Goal: Find specific page/section: Find specific page/section

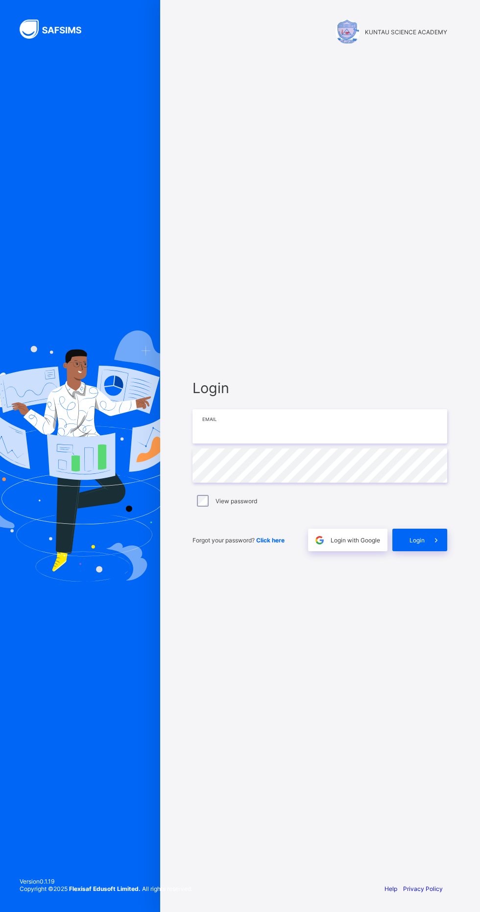
click at [237, 443] on input "email" at bounding box center [319, 426] width 255 height 34
type input "**********"
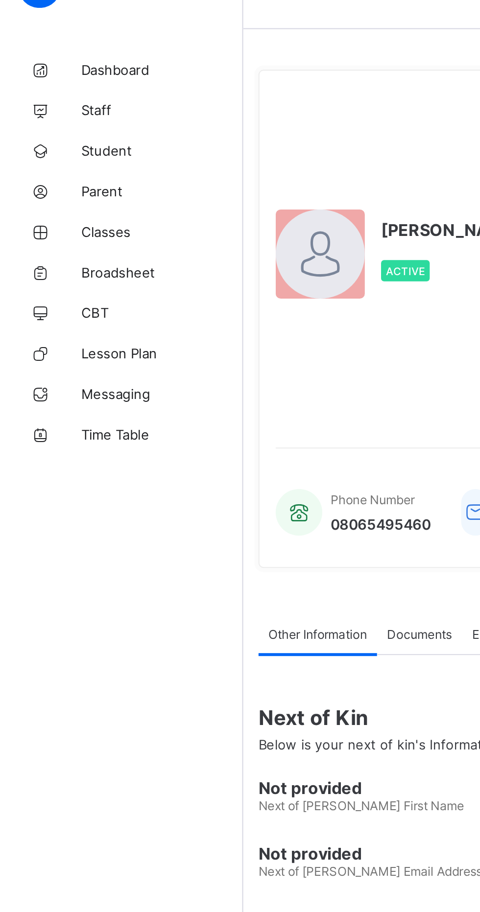
click at [75, 157] on span "Broadsheet" at bounding box center [78, 157] width 78 height 8
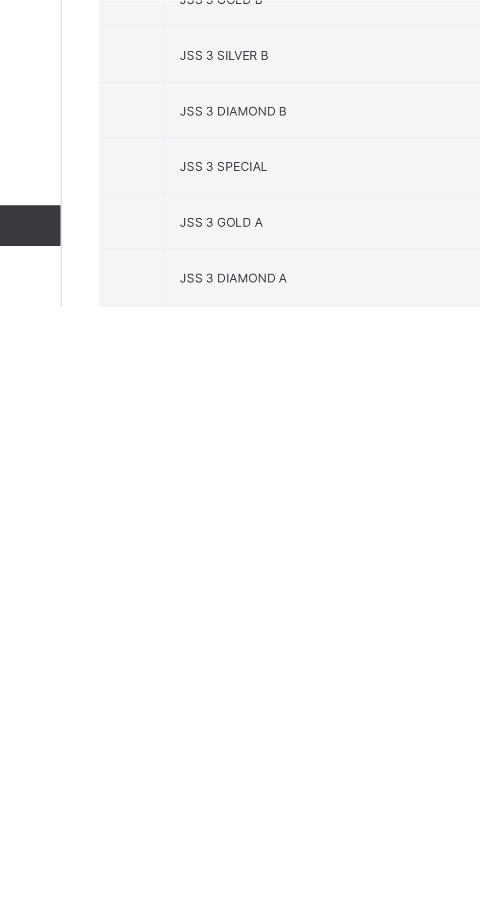
scroll to position [1728, 0]
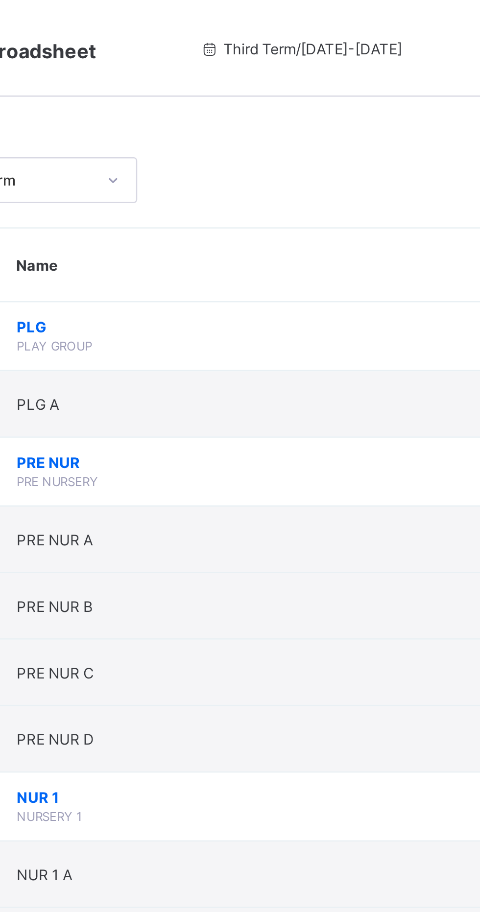
click at [255, 23] on div "Third Term / 2024-2025" at bounding box center [289, 19] width 146 height 39
click at [291, 20] on span "Third Term / 2024-2025" at bounding box center [289, 19] width 82 height 7
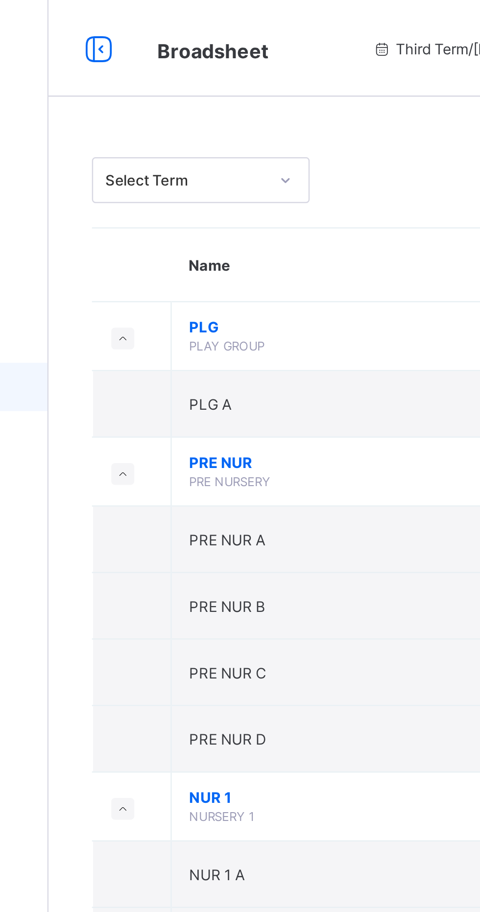
click at [142, 18] on icon at bounding box center [138, 20] width 17 height 14
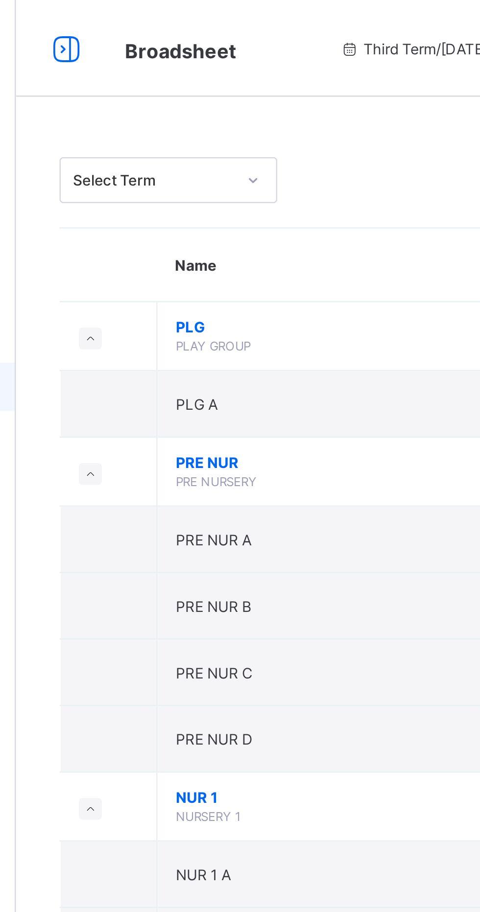
click at [102, 23] on span "Broadsheet" at bounding box center [105, 21] width 45 height 10
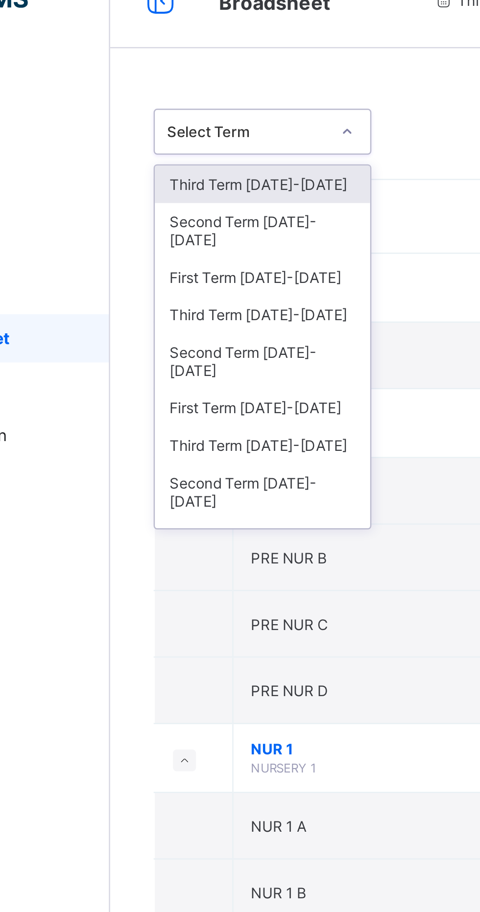
click at [200, 93] on div "Third Term [DATE]-[DATE]" at bounding box center [179, 94] width 87 height 15
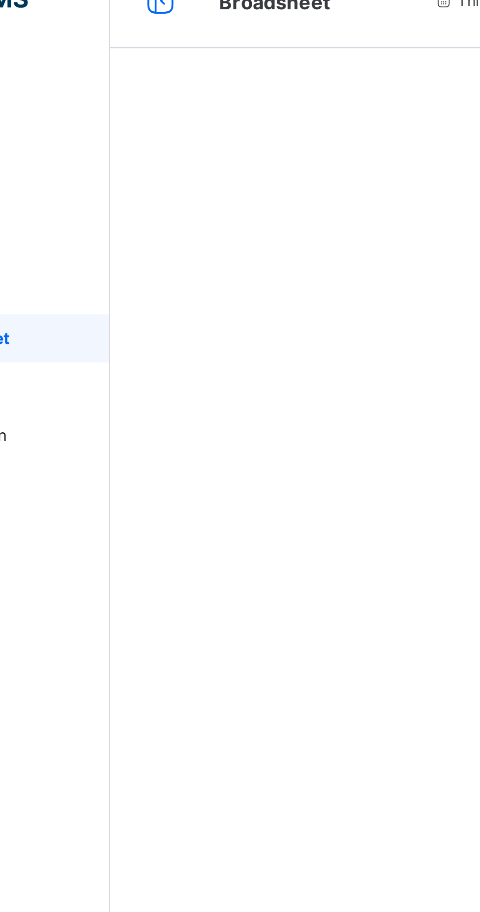
click at [193, 94] on div at bounding box center [298, 456] width 362 height 912
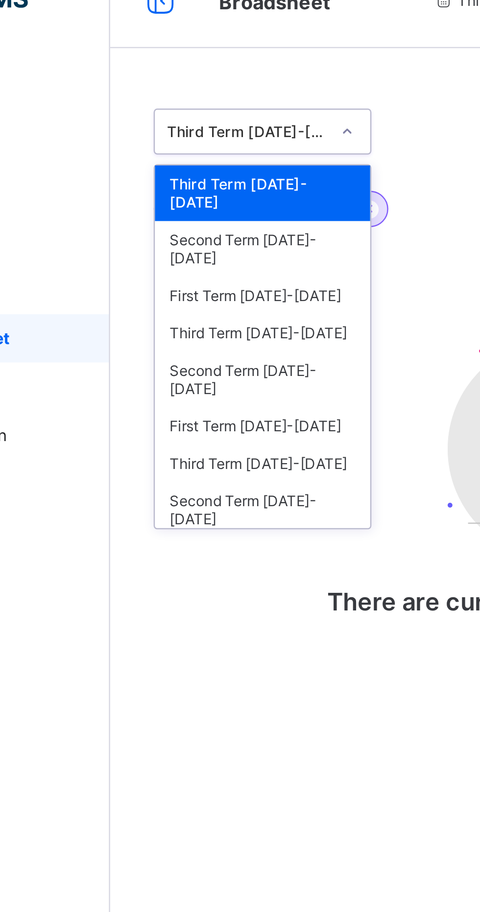
click at [194, 147] on div "Third Term [DATE]-[DATE]" at bounding box center [179, 154] width 87 height 15
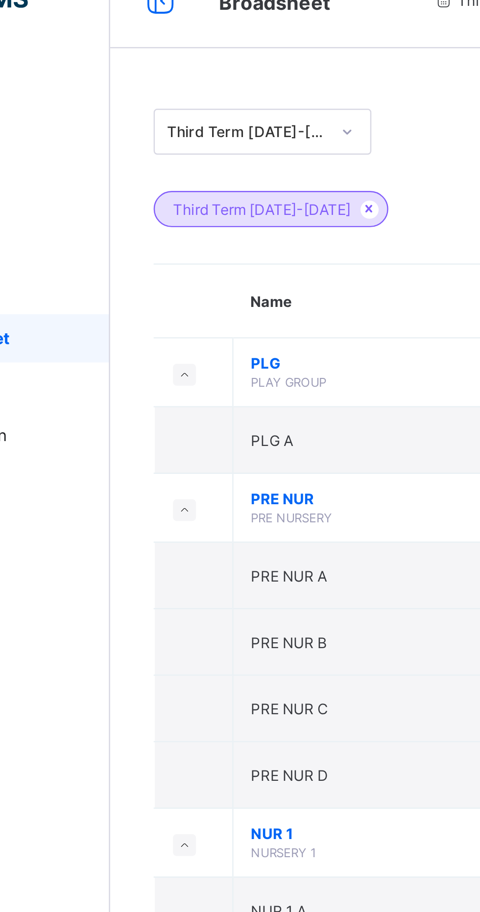
click at [218, 104] on icon at bounding box center [222, 104] width 8 height 6
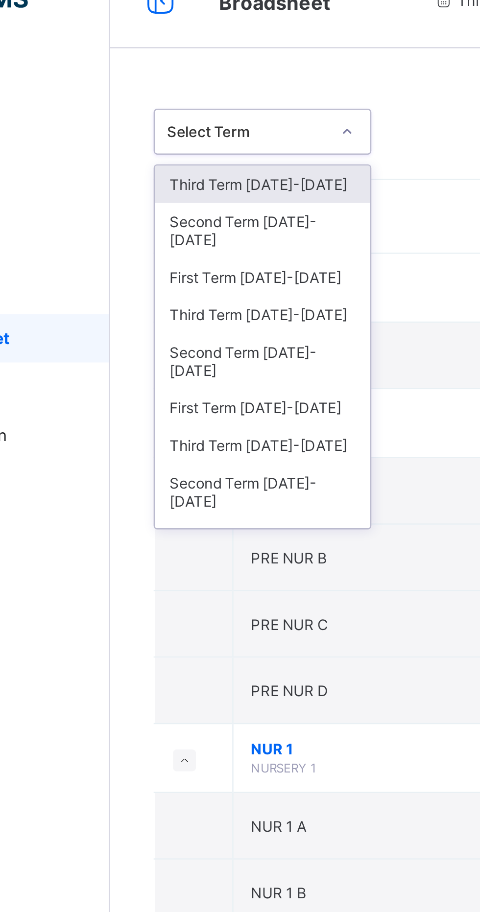
click at [196, 140] on div "Third Term 2024-2025" at bounding box center [179, 147] width 87 height 15
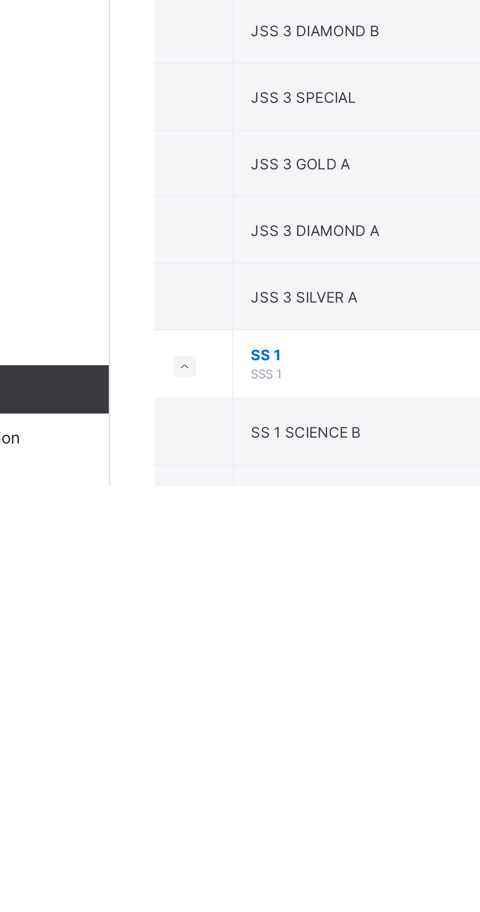
scroll to position [1851, 0]
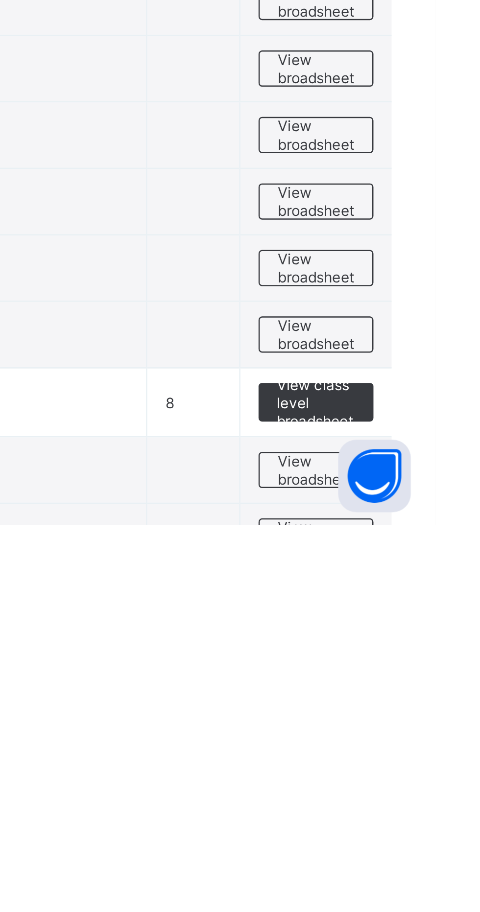
click at [437, 852] on span "View class level broadsheet" at bounding box center [432, 863] width 32 height 22
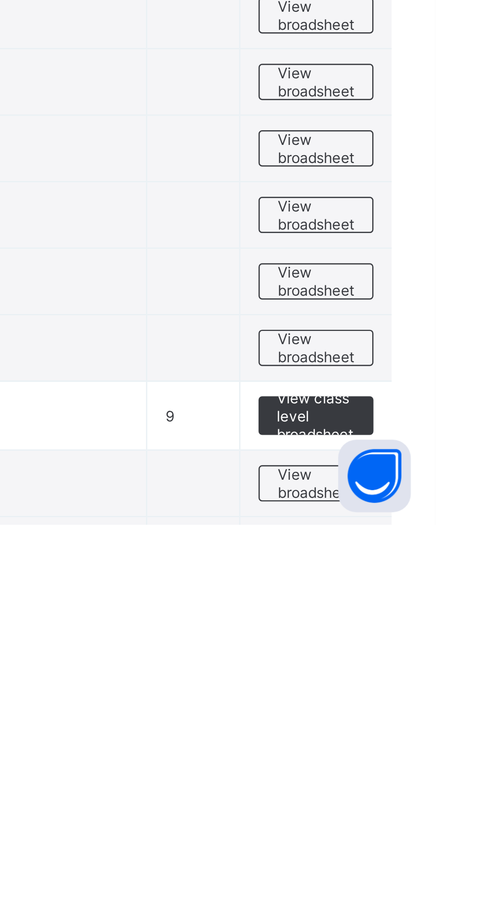
click at [431, 865] on span "View class level broadsheet" at bounding box center [432, 868] width 32 height 22
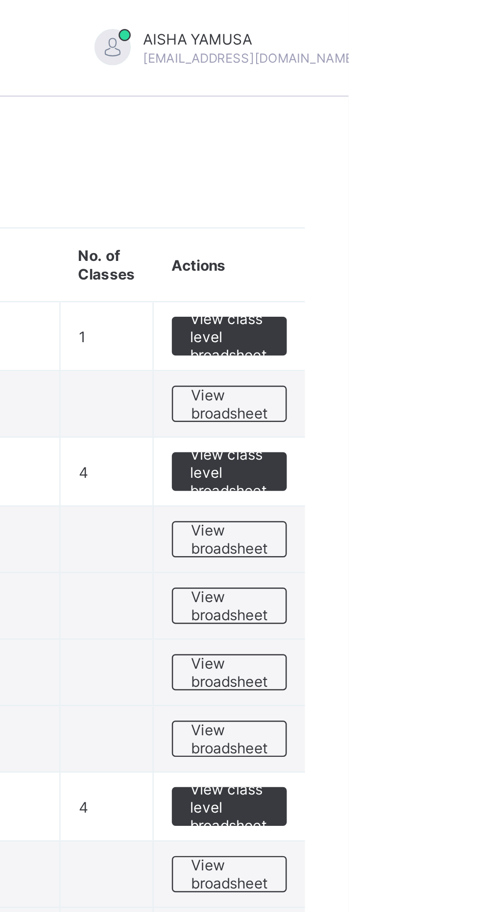
click at [479, 23] on div "[PERSON_NAME] [EMAIL_ADDRESS][DOMAIN_NAME]" at bounding box center [435, 20] width 137 height 16
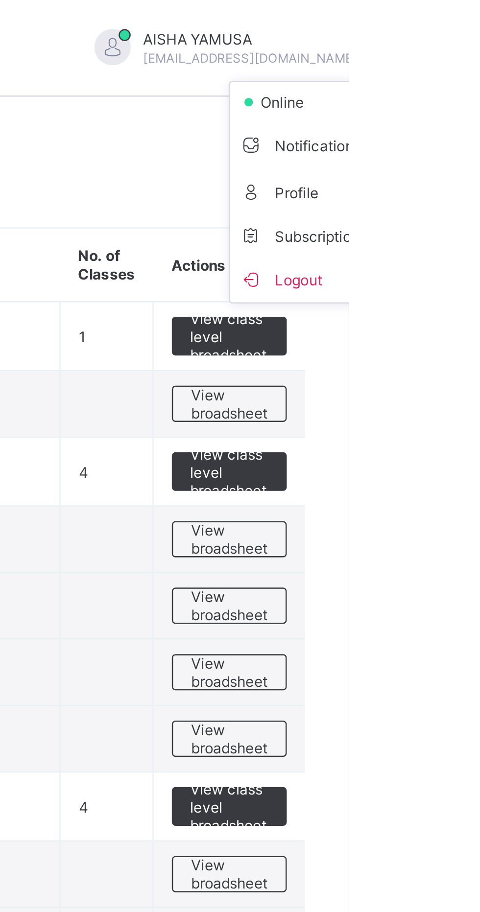
click at [479, 34] on div "Third Term / [DATE]-[DATE] [PERSON_NAME] [PERSON_NAME][EMAIL_ADDRESS][DOMAIN_NA…" at bounding box center [440, 19] width 448 height 39
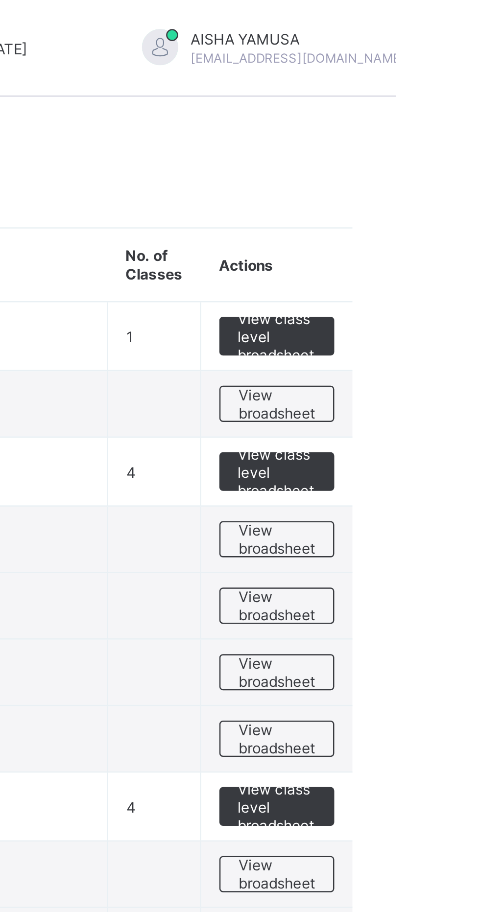
click at [421, 108] on th "Actions" at bounding box center [432, 108] width 62 height 30
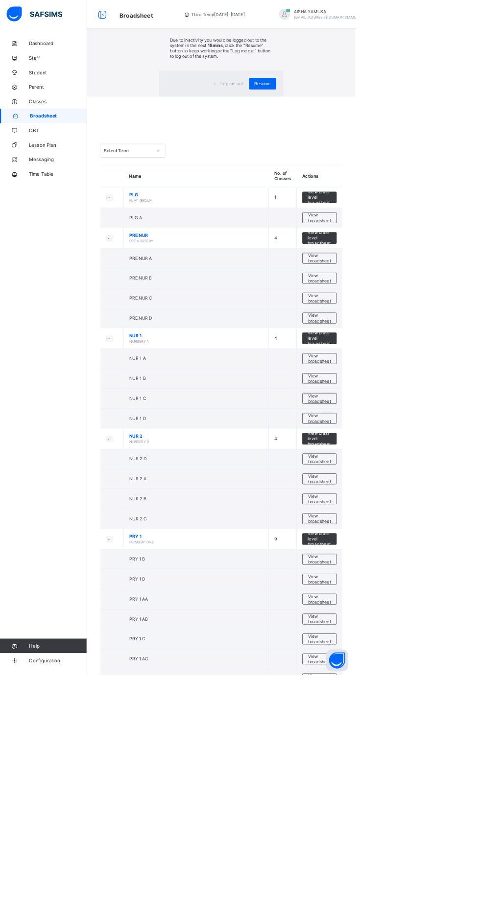
click at [394, 131] on div "× Idle Mode Due to inactivity you would be logged out to the system in the next…" at bounding box center [298, 65] width 362 height 131
click at [366, 116] on span "Resume" at bounding box center [355, 112] width 22 height 7
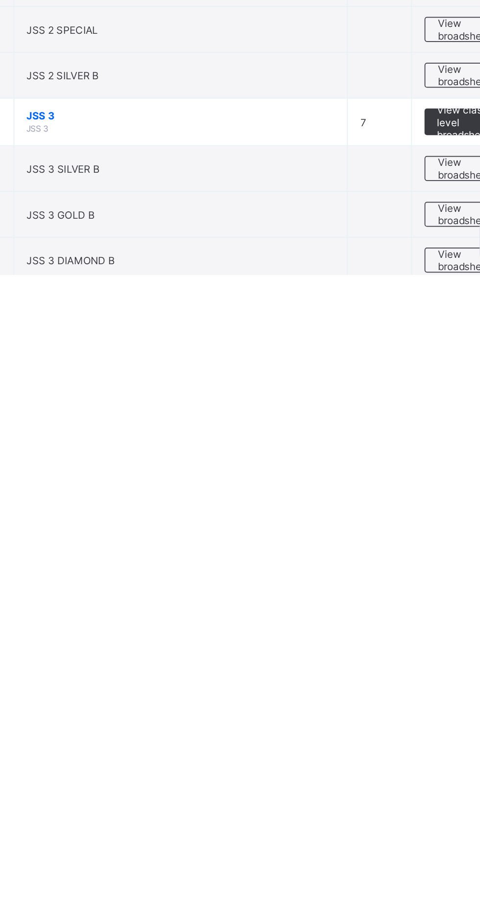
scroll to position [1649, 0]
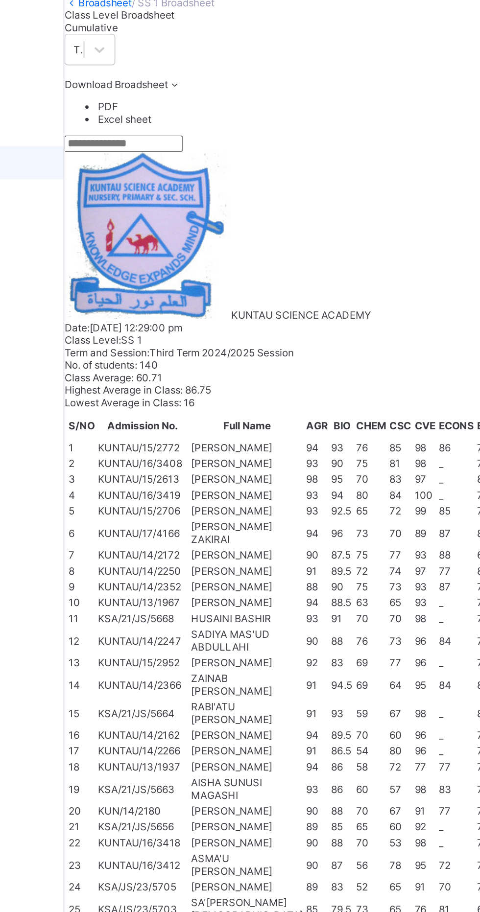
click at [149, 81] on span "Cumulative" at bounding box center [132, 76] width 31 height 7
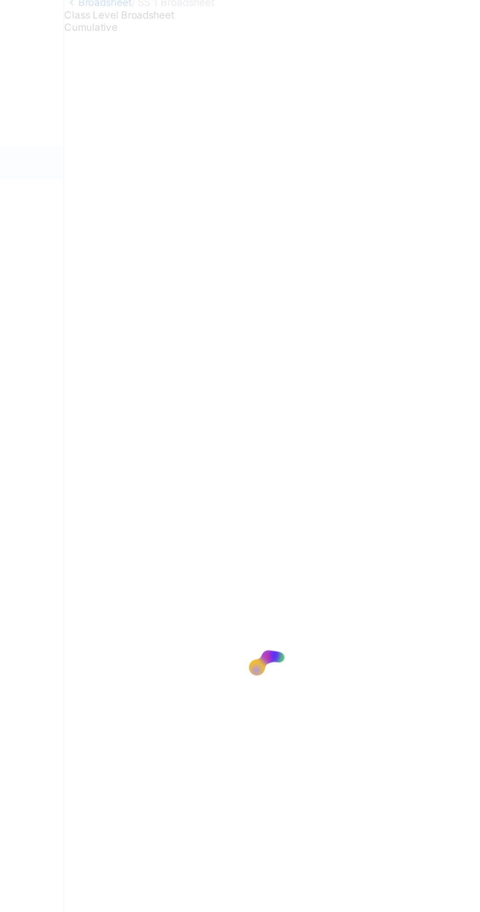
click at [225, 116] on div at bounding box center [240, 456] width 480 height 912
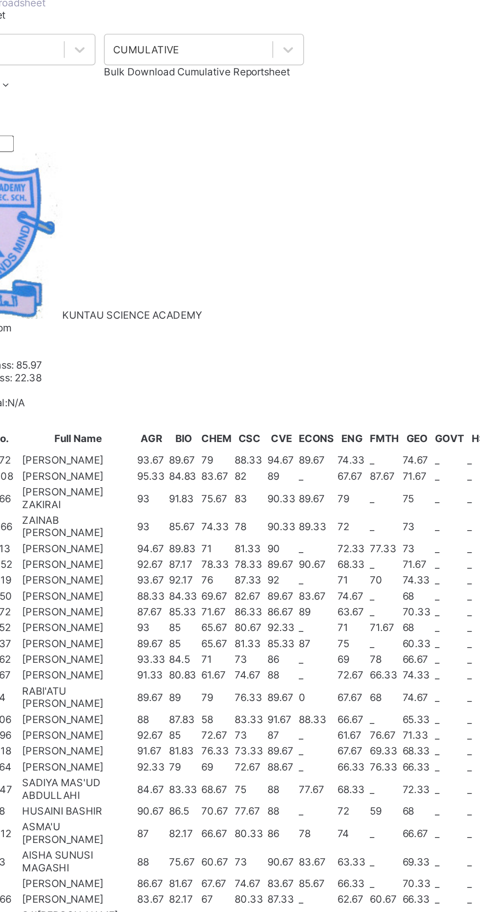
scroll to position [0, 692]
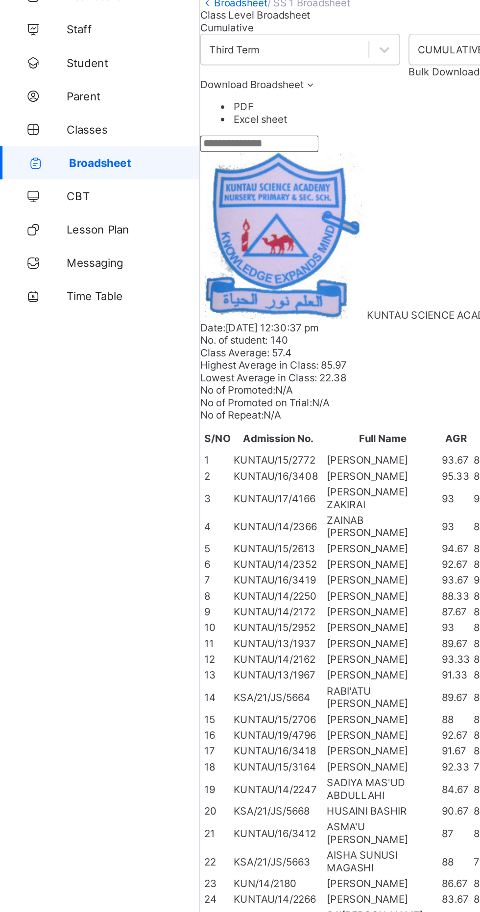
click at [151, 73] on span "Class Level Broadsheet" at bounding box center [149, 69] width 65 height 7
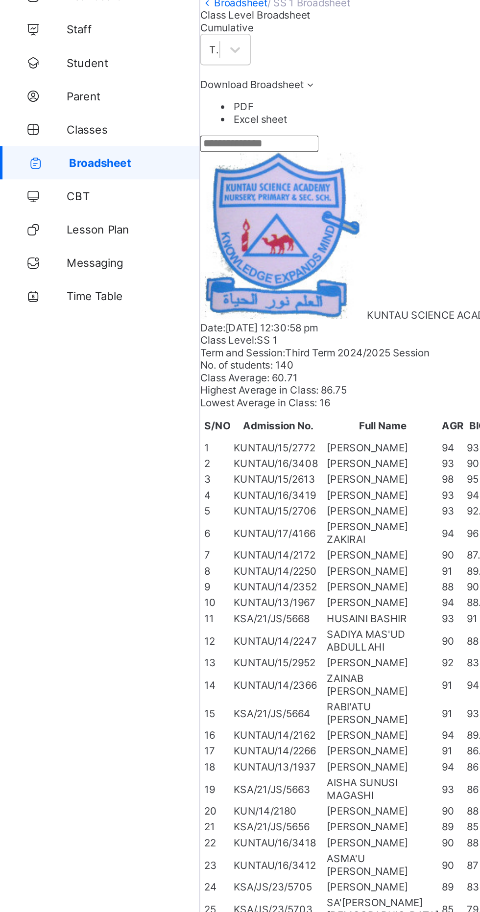
scroll to position [0, 466]
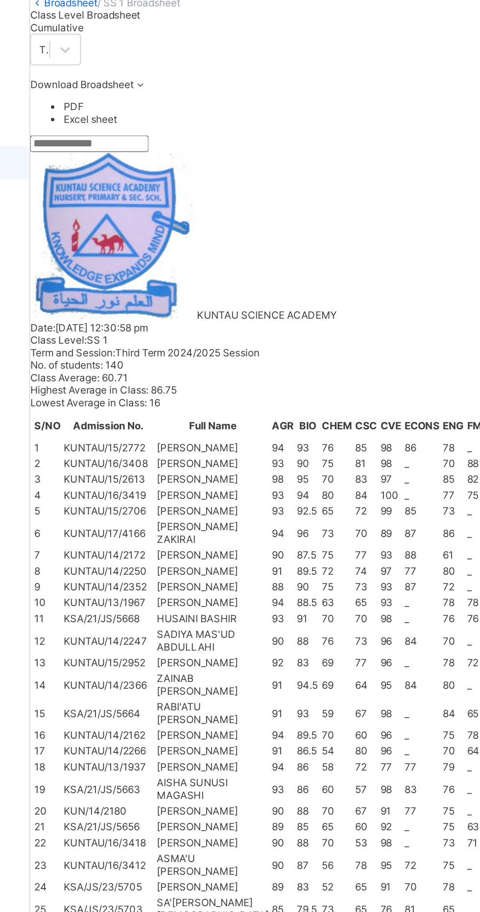
click at [149, 81] on span "Cumulative" at bounding box center [132, 76] width 31 height 7
